Goal: Information Seeking & Learning: Learn about a topic

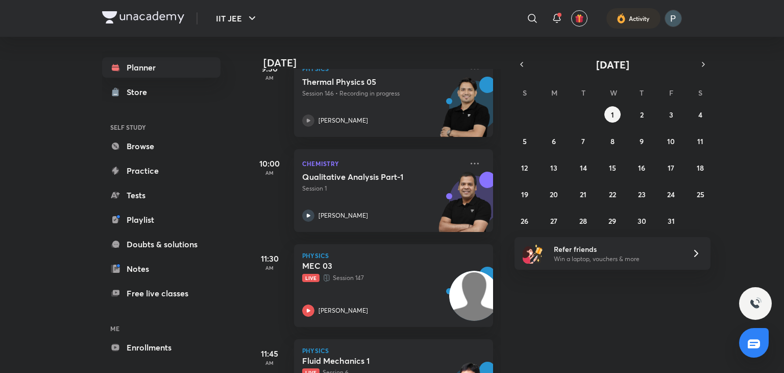
scroll to position [361, 0]
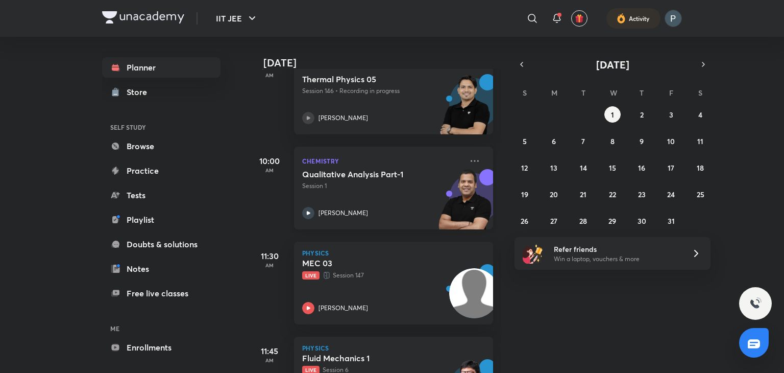
click at [311, 208] on icon at bounding box center [308, 213] width 12 height 12
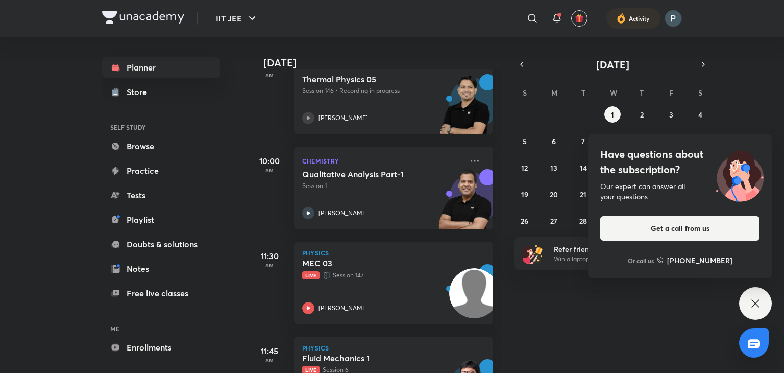
click at [744, 304] on div "Have questions about the subscription? Our expert can answer all your questions…" at bounding box center [755, 303] width 33 height 33
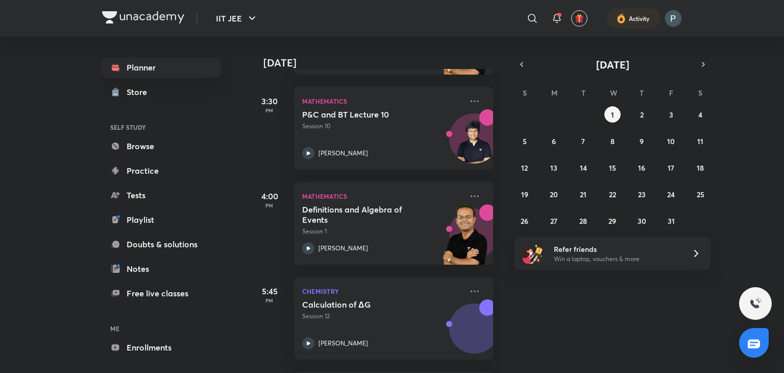
scroll to position [800, 0]
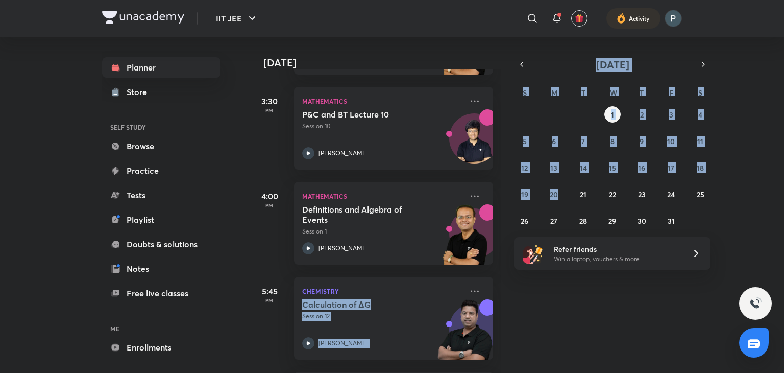
drag, startPoint x: 599, startPoint y: 308, endPoint x: 600, endPoint y: 190, distance: 117.9
click at [600, 190] on div "[DATE] [DATE] Good afternoon, [PERSON_NAME] You have 12 events [DATE] Give us y…" at bounding box center [465, 205] width 433 height 336
click at [576, 315] on div "[DATE] Good afternoon, [PERSON_NAME] You have 12 events [DATE] Give us your fee…" at bounding box center [515, 205] width 533 height 336
